Goal: Obtain resource: Obtain resource

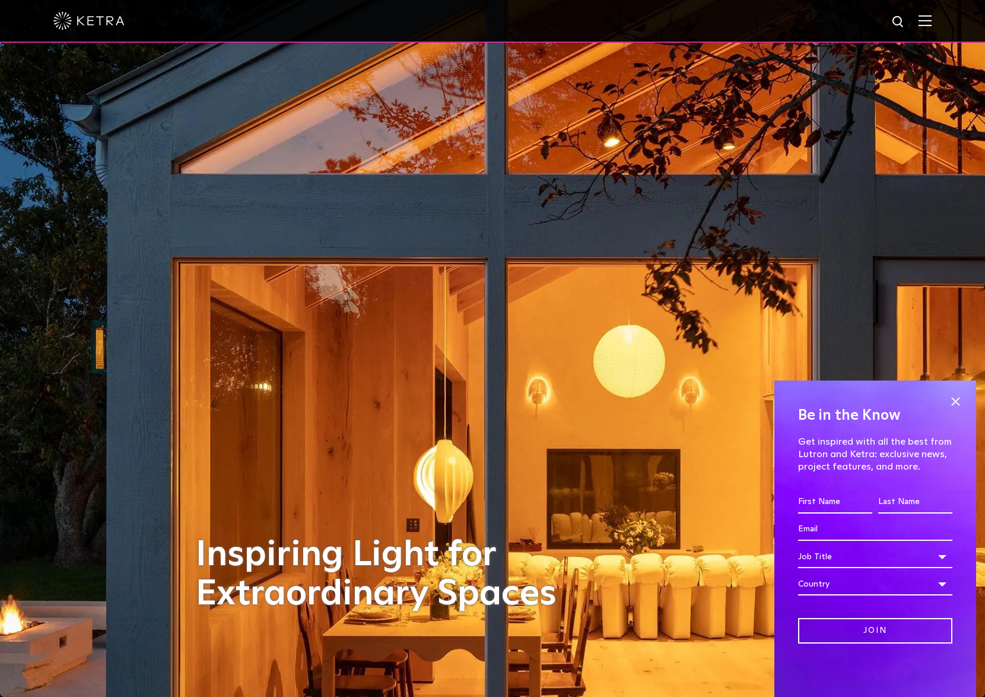
click at [932, 24] on img at bounding box center [925, 20] width 13 height 11
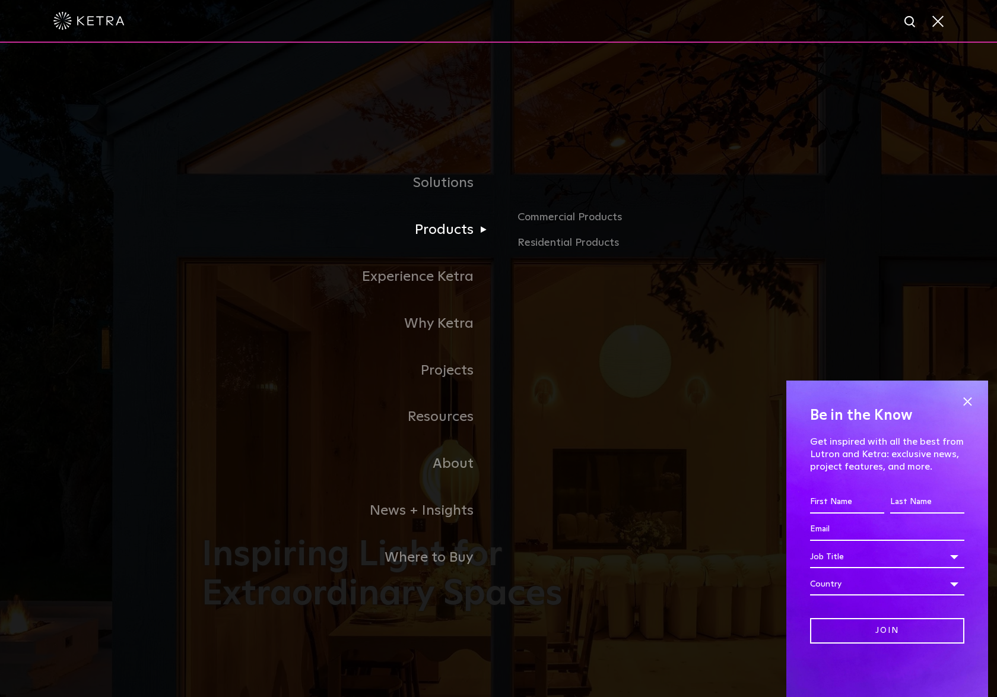
click at [432, 237] on link "Products" at bounding box center [350, 229] width 297 height 47
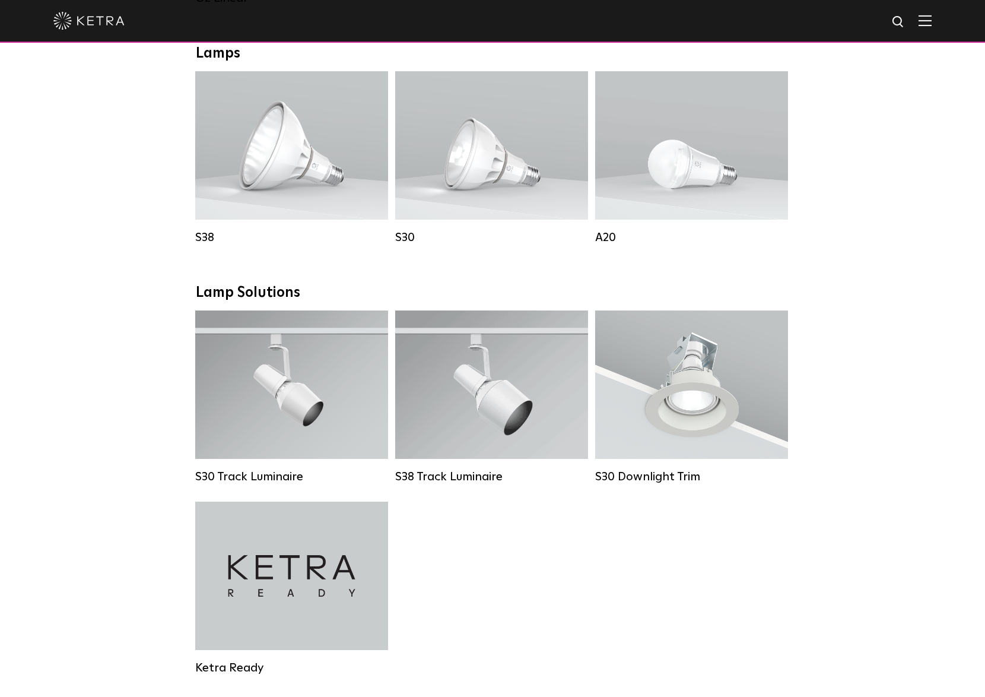
scroll to position [870, 0]
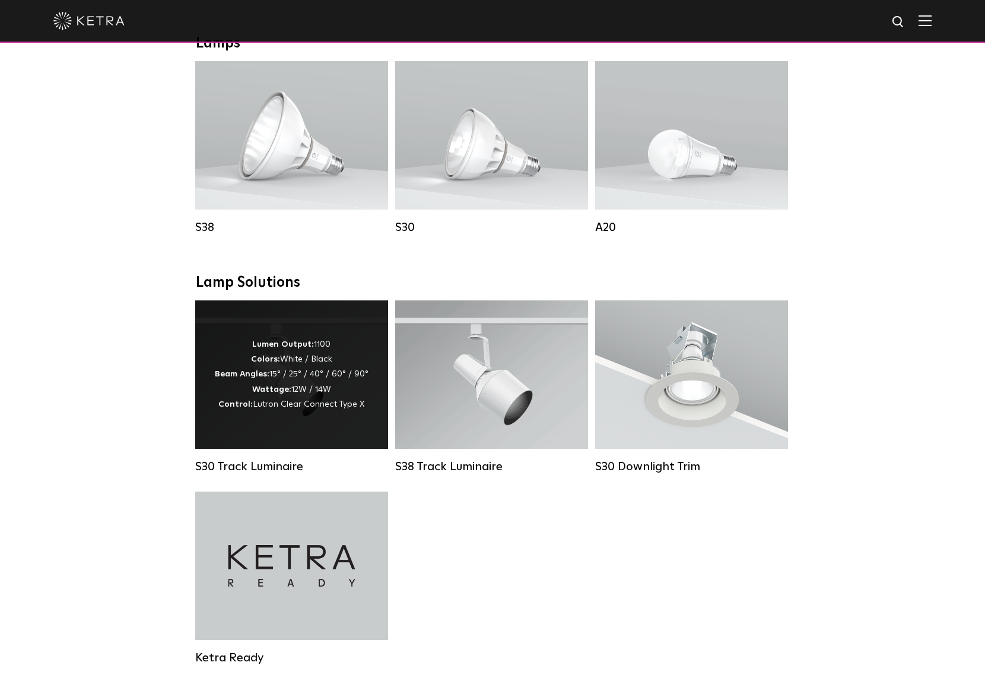
click at [319, 447] on div "Lumen Output: 1100 Colors: White / Black Beam Angles: 15° / 25° / 40° / 60° / 9…" at bounding box center [291, 374] width 193 height 148
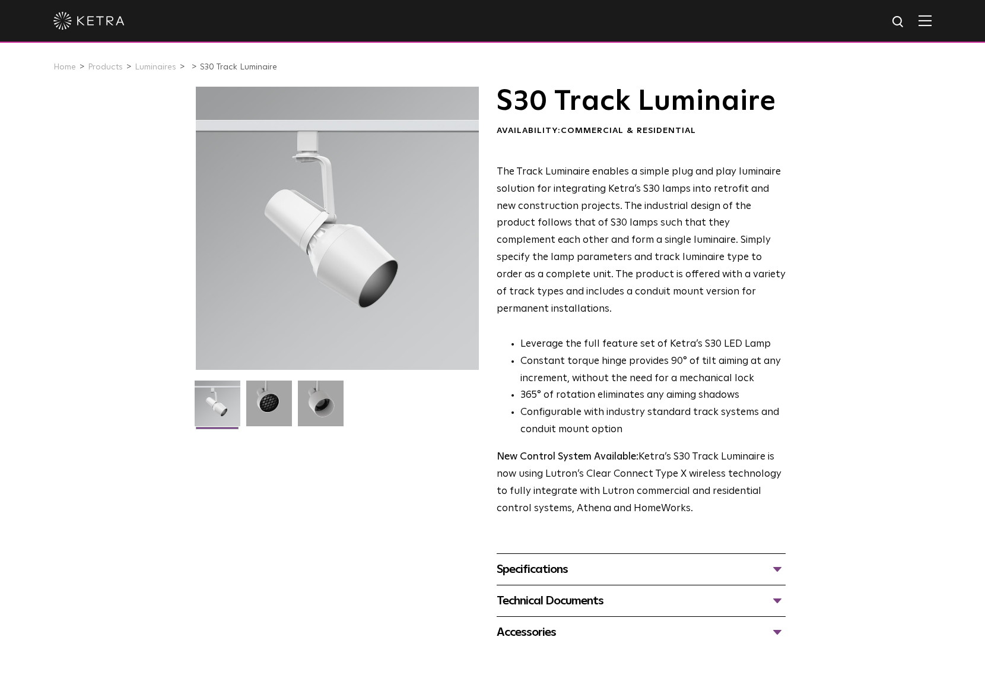
click at [544, 591] on div "Technical Documents" at bounding box center [641, 600] width 289 height 19
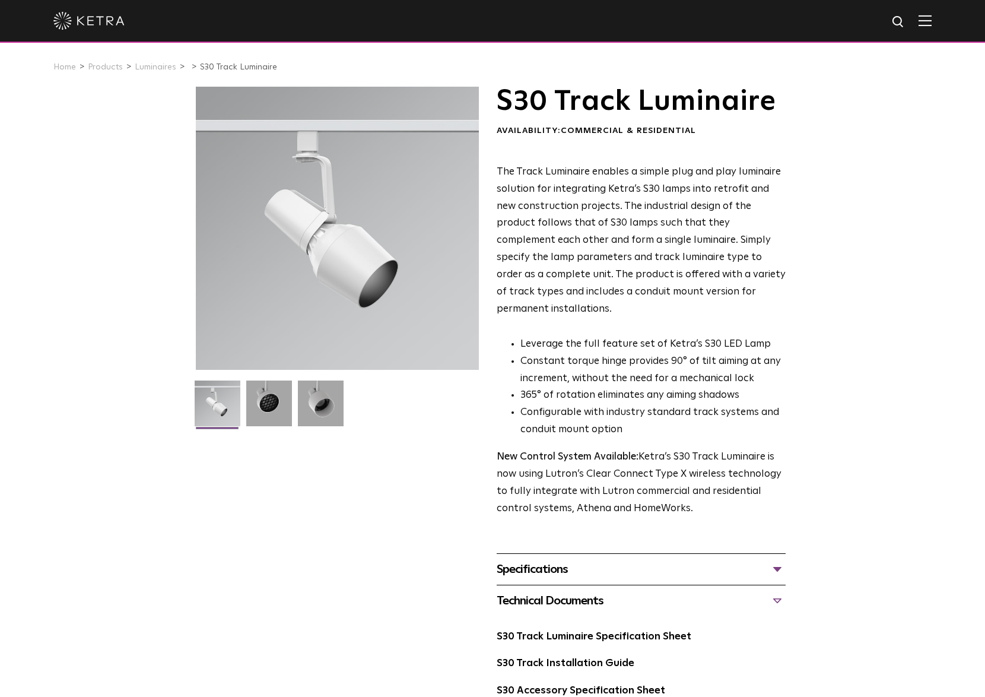
click at [523, 553] on div "Specifications LUMEN OUTPUTS 1100 HOUSING COLORS White, Black BEAM ANGLES 15°, …" at bounding box center [641, 568] width 289 height 31
click at [525, 560] on div "Specifications" at bounding box center [641, 569] width 289 height 19
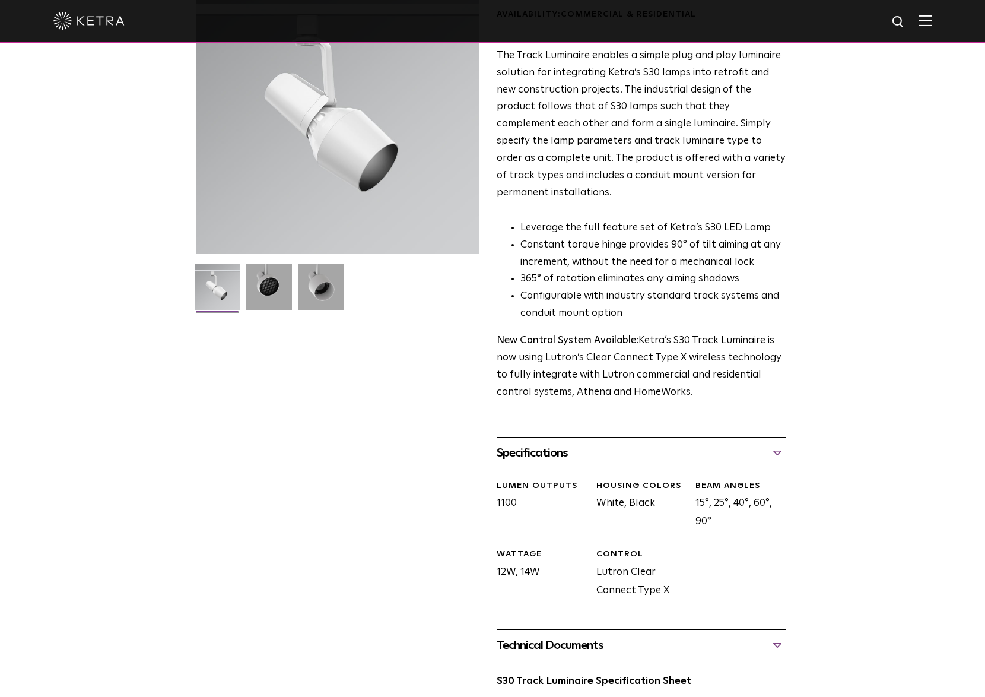
scroll to position [158, 0]
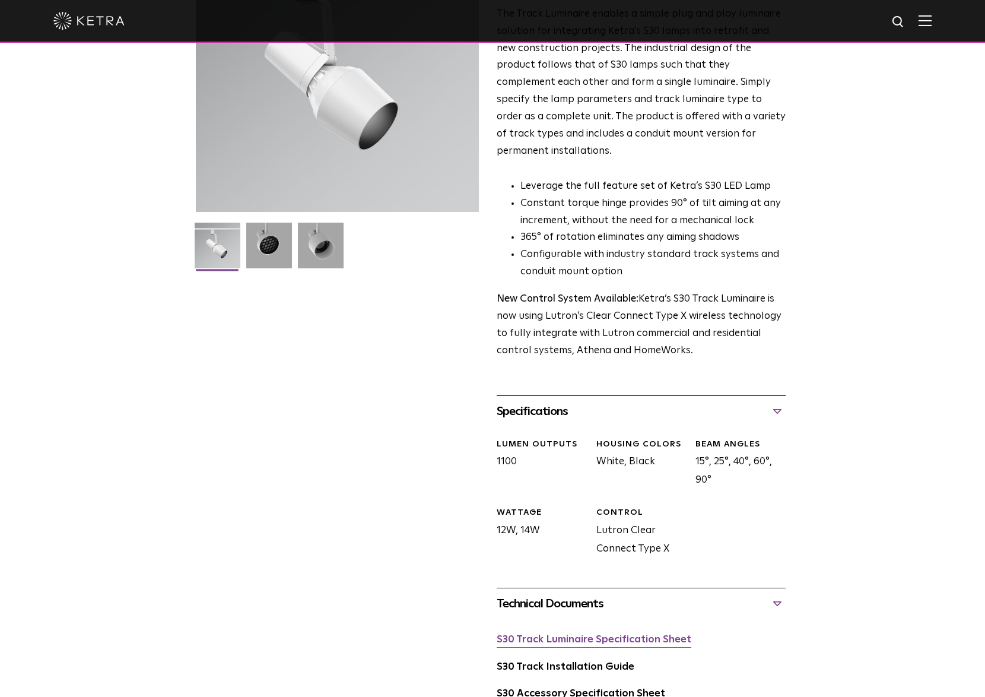
click at [564, 634] on link "S30 Track Luminaire Specification Sheet" at bounding box center [594, 639] width 195 height 10
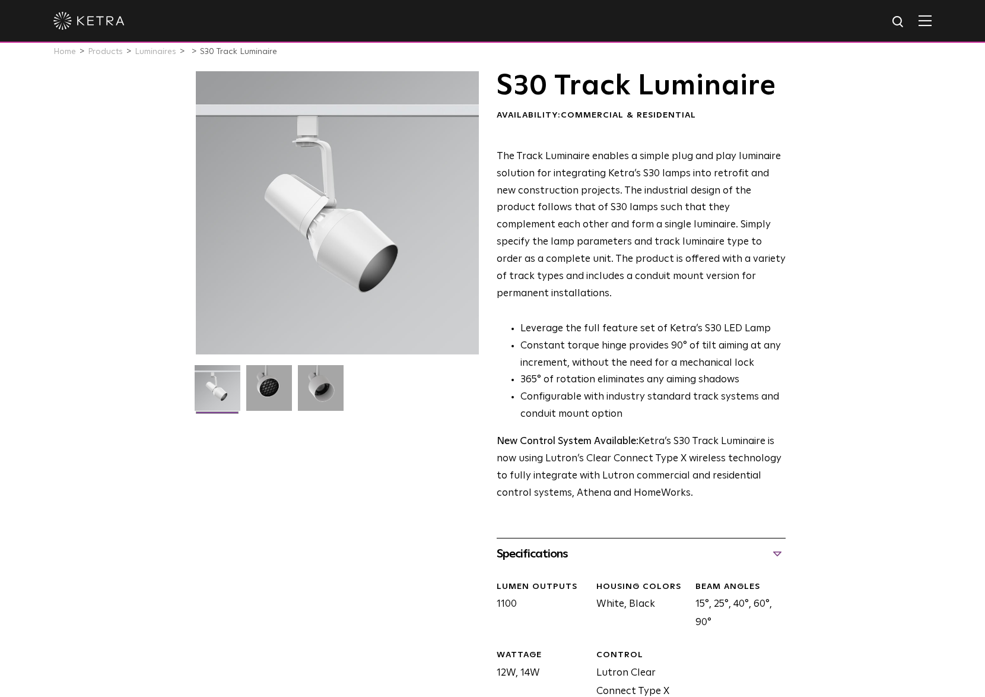
scroll to position [0, 0]
